Goal: Information Seeking & Learning: Compare options

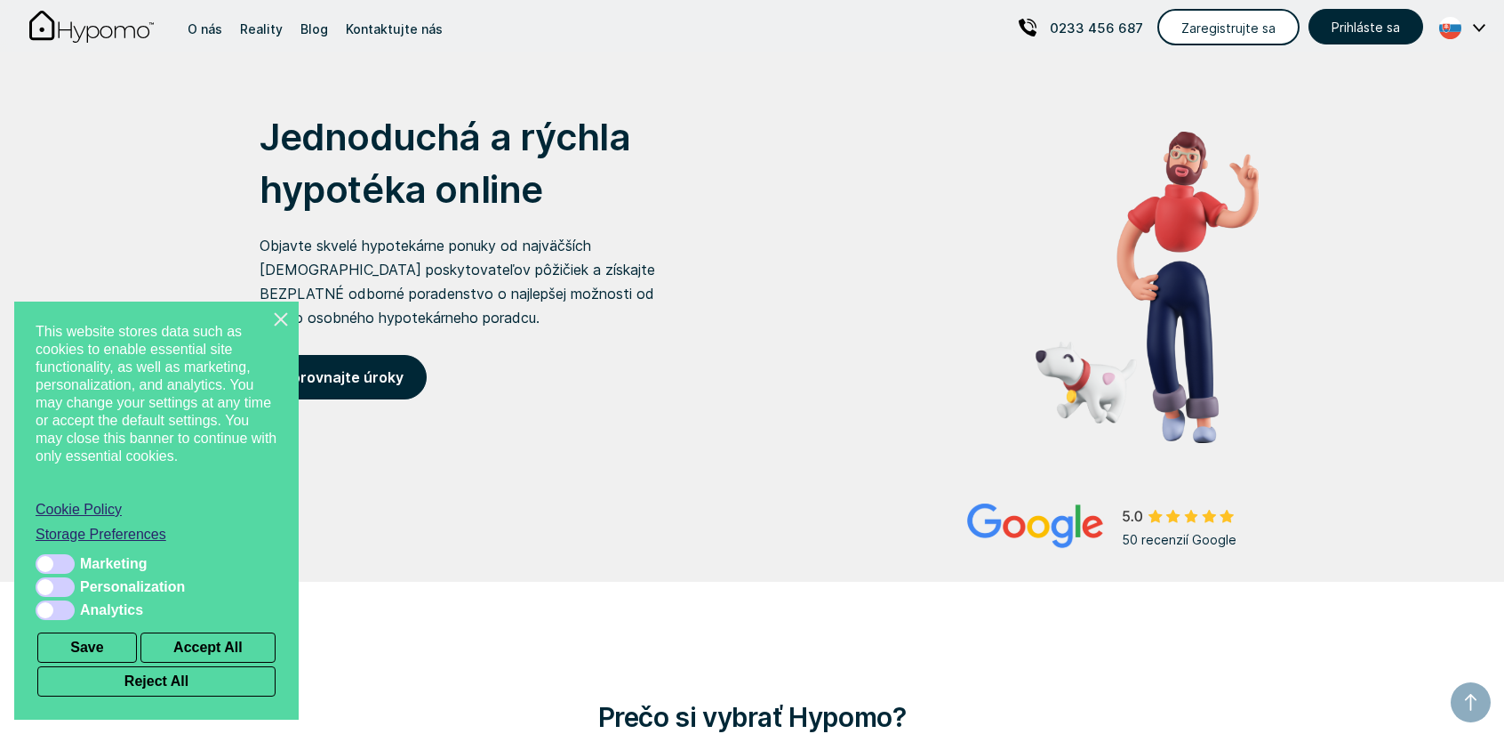
click at [285, 326] on line at bounding box center [281, 319] width 14 height 14
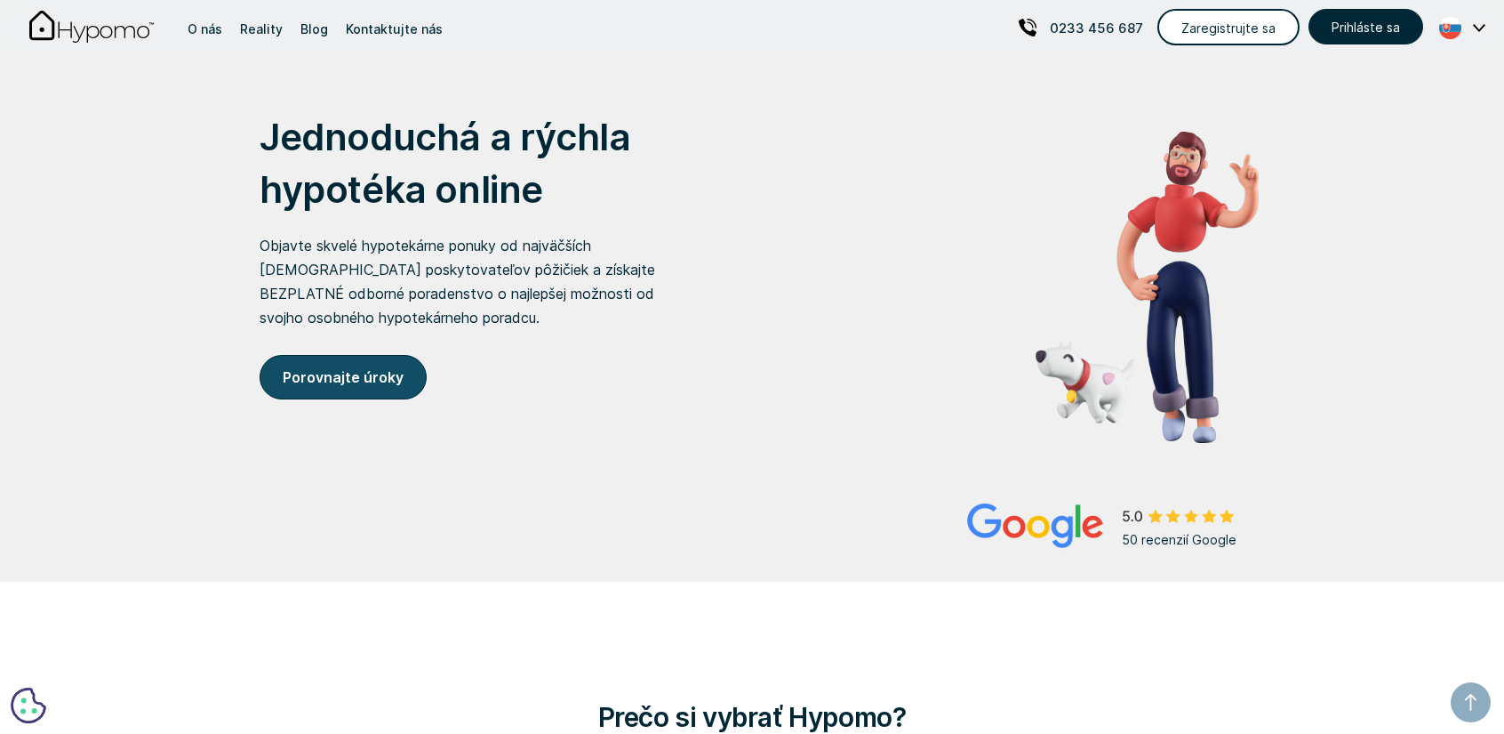
click at [315, 381] on strong "Porovnajte úroky" at bounding box center [343, 377] width 121 height 18
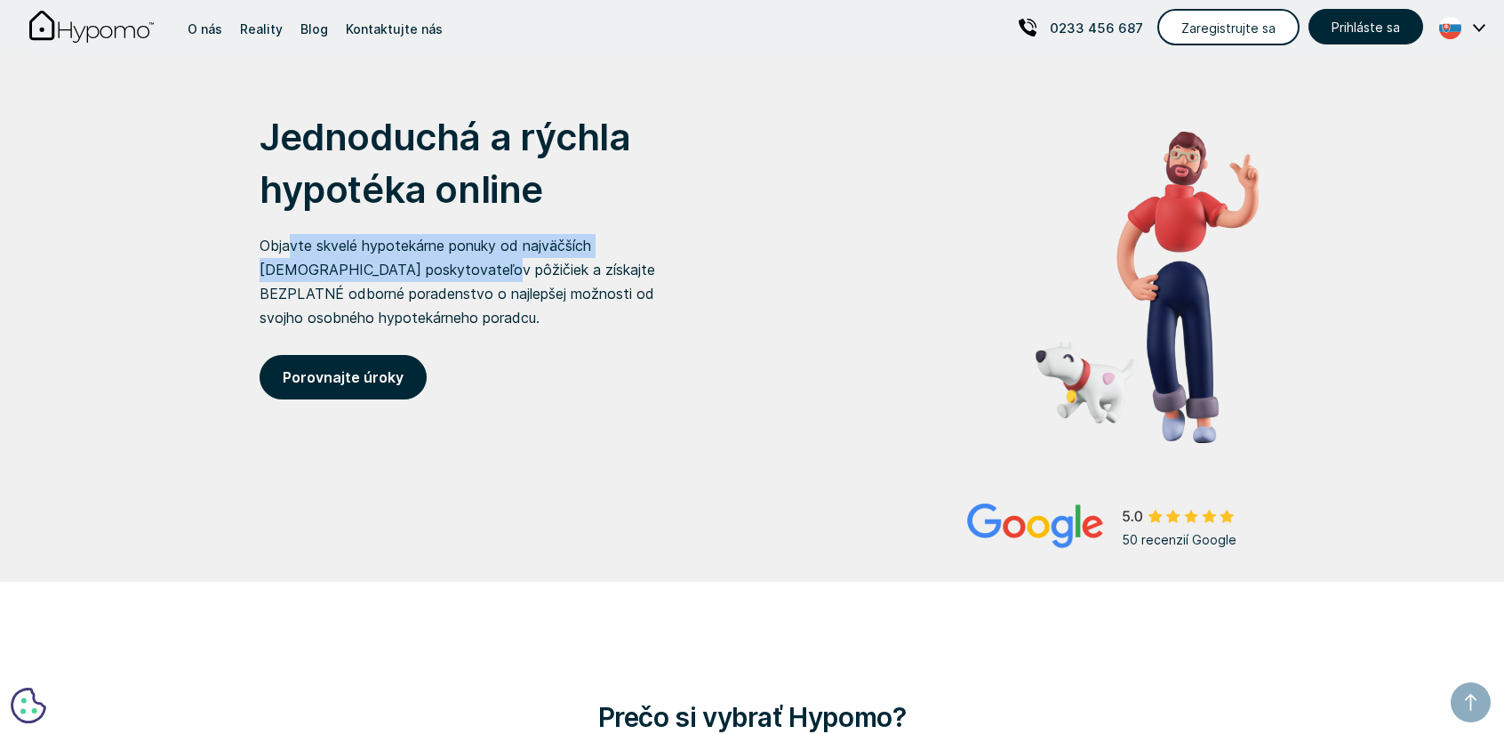
drag, startPoint x: 292, startPoint y: 247, endPoint x: 402, endPoint y: 261, distance: 111.1
click at [402, 261] on p "Objavte skvelé hypotekárne ponuky od najväčších [DEMOGRAPHIC_DATA] poskytovateľ…" at bounding box center [478, 282] width 437 height 96
click at [351, 271] on p "Objavte skvelé hypotekárne ponuky od najväčších [DEMOGRAPHIC_DATA] poskytovateľ…" at bounding box center [478, 282] width 437 height 96
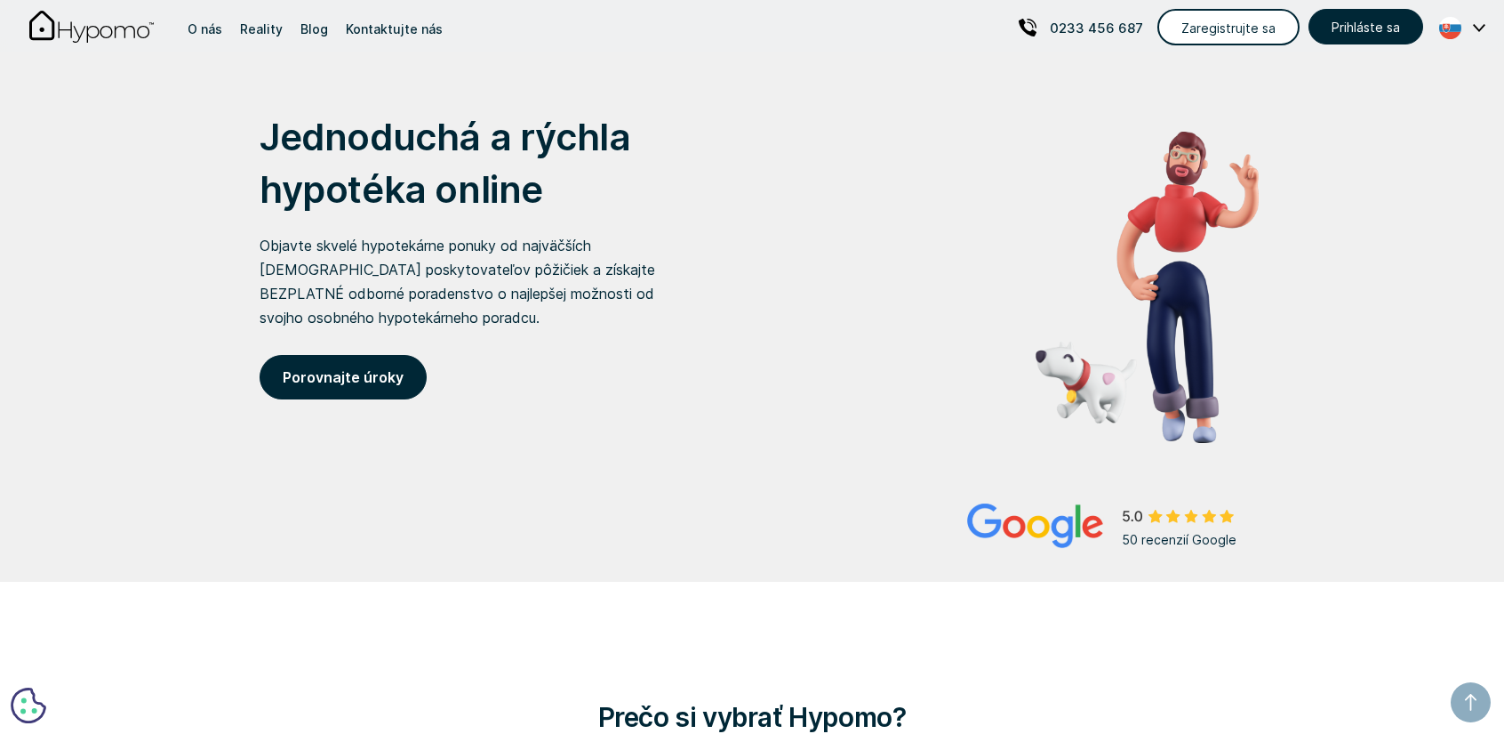
click at [351, 271] on p "Objavte skvelé hypotekárne ponuky od najväčších [DEMOGRAPHIC_DATA] poskytovateľ…" at bounding box center [478, 282] width 437 height 96
click at [334, 365] on link "Porovnajte úroky" at bounding box center [343, 377] width 167 height 44
